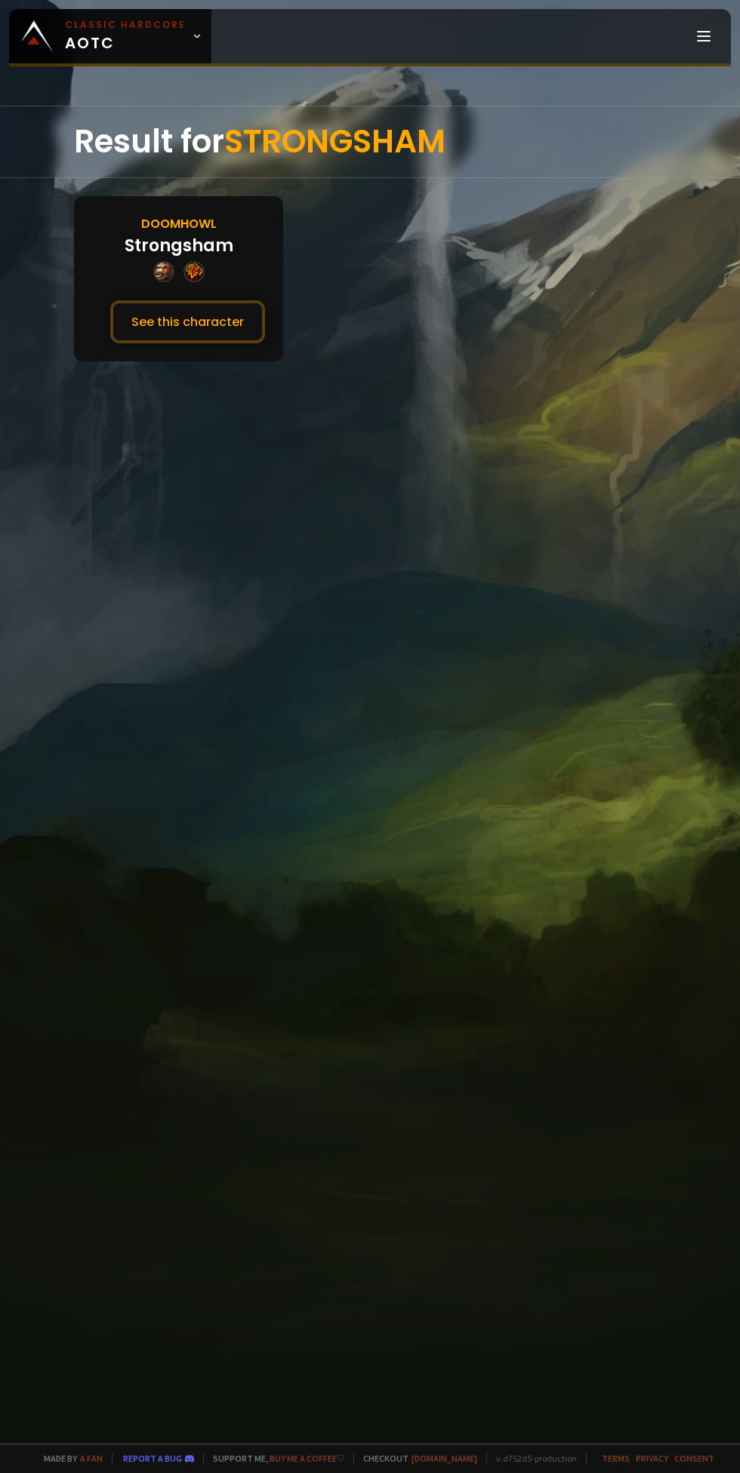
click at [160, 338] on button "See this character" at bounding box center [187, 321] width 155 height 43
click at [155, 300] on button "See this character" at bounding box center [187, 321] width 155 height 43
